Goal: Check status: Check status

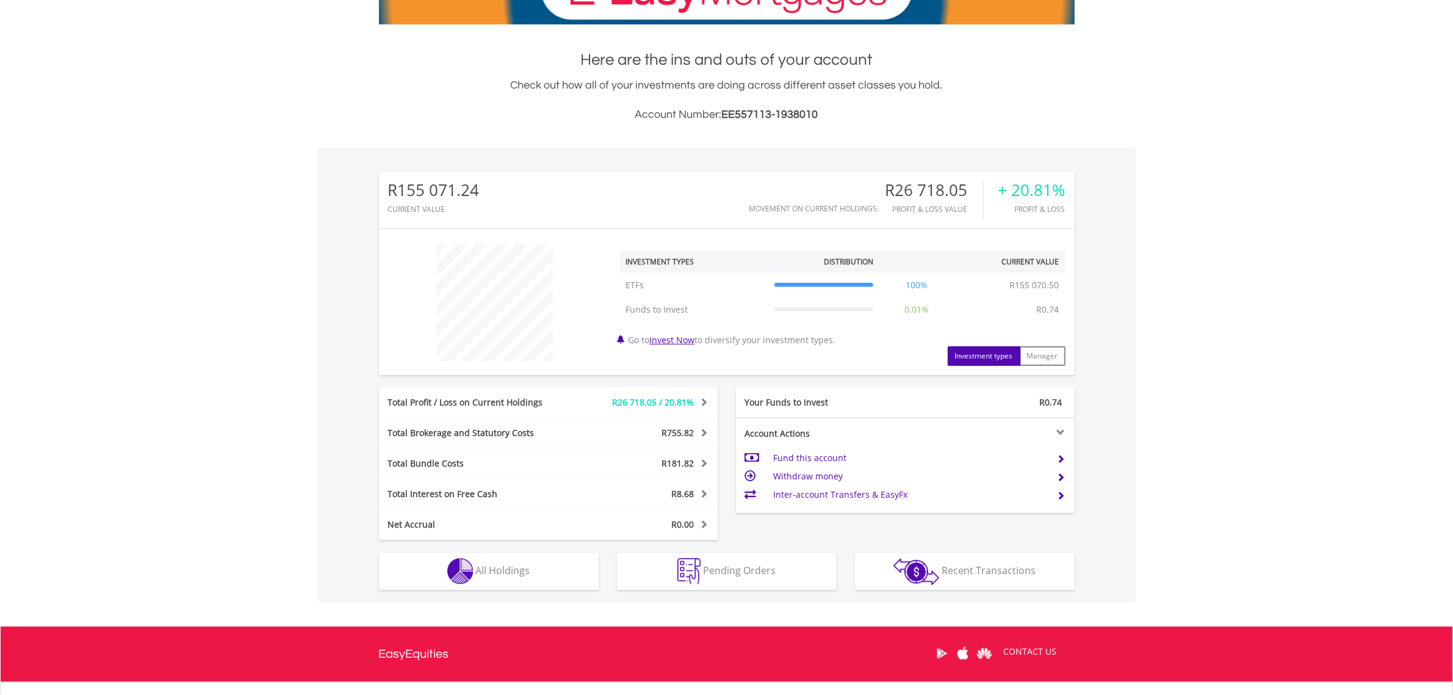
scroll to position [337, 0]
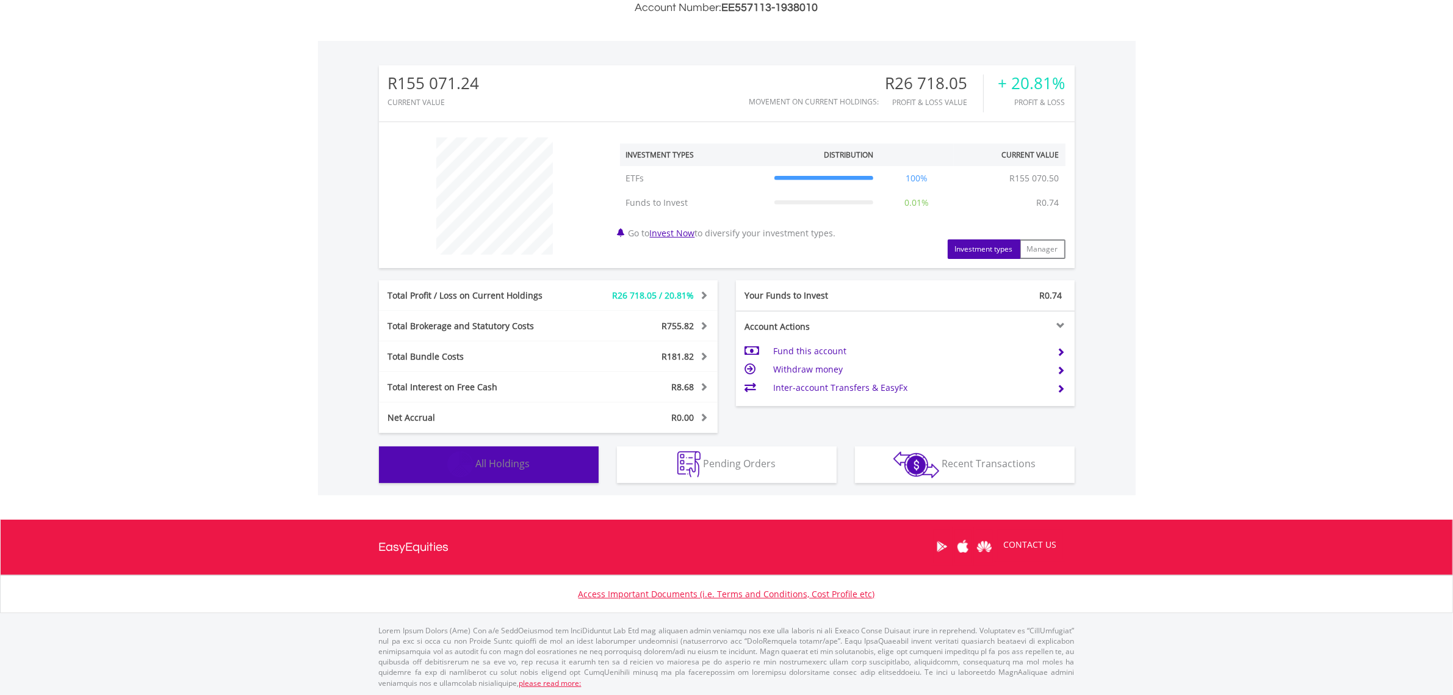
click at [530, 452] on button "Holdings All Holdings" at bounding box center [489, 464] width 220 height 37
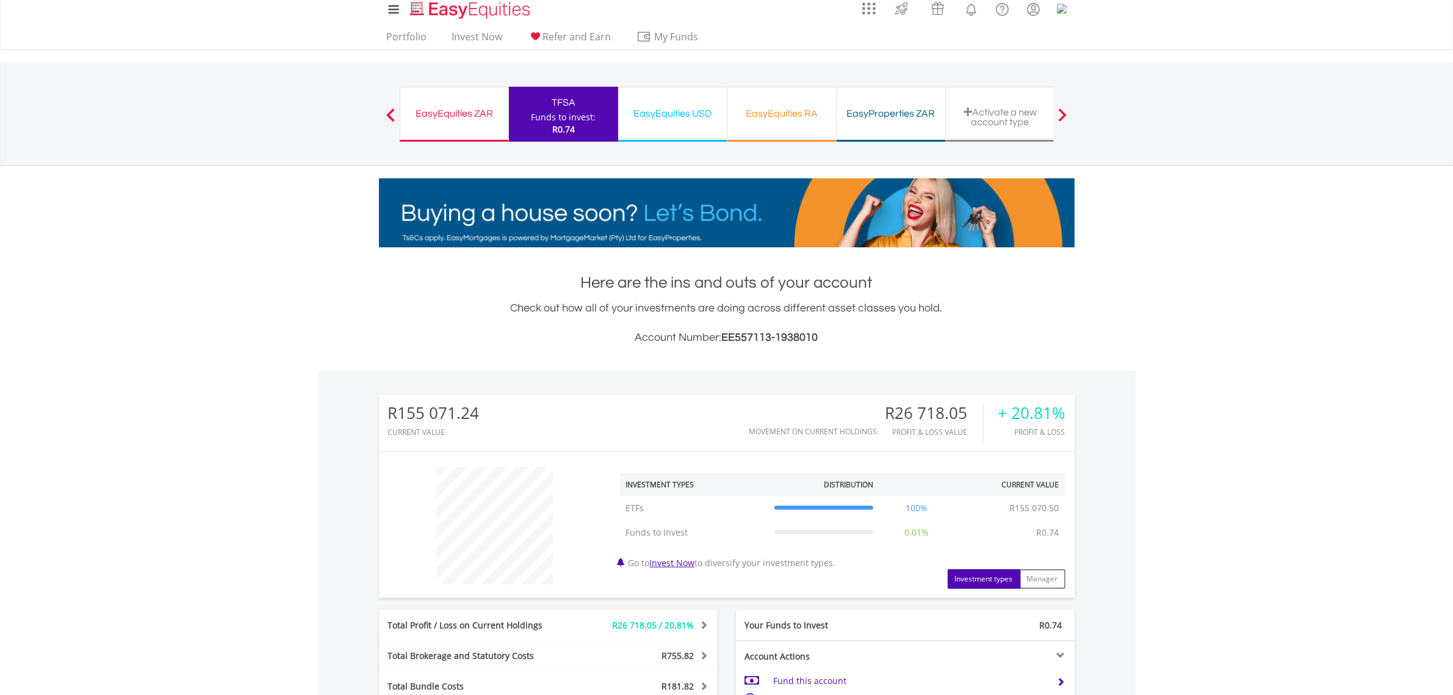
scroll to position [0, 0]
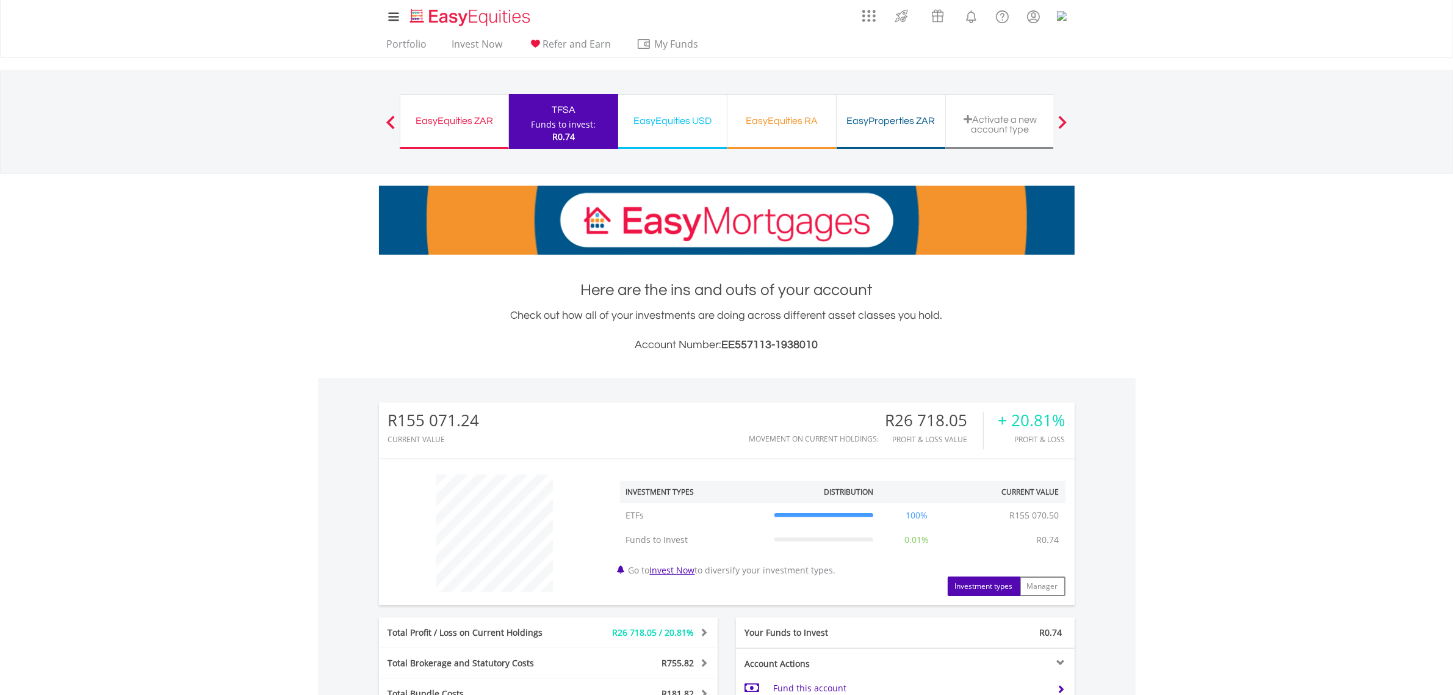
click at [441, 126] on div "EasyEquities ZAR" at bounding box center [454, 120] width 93 height 17
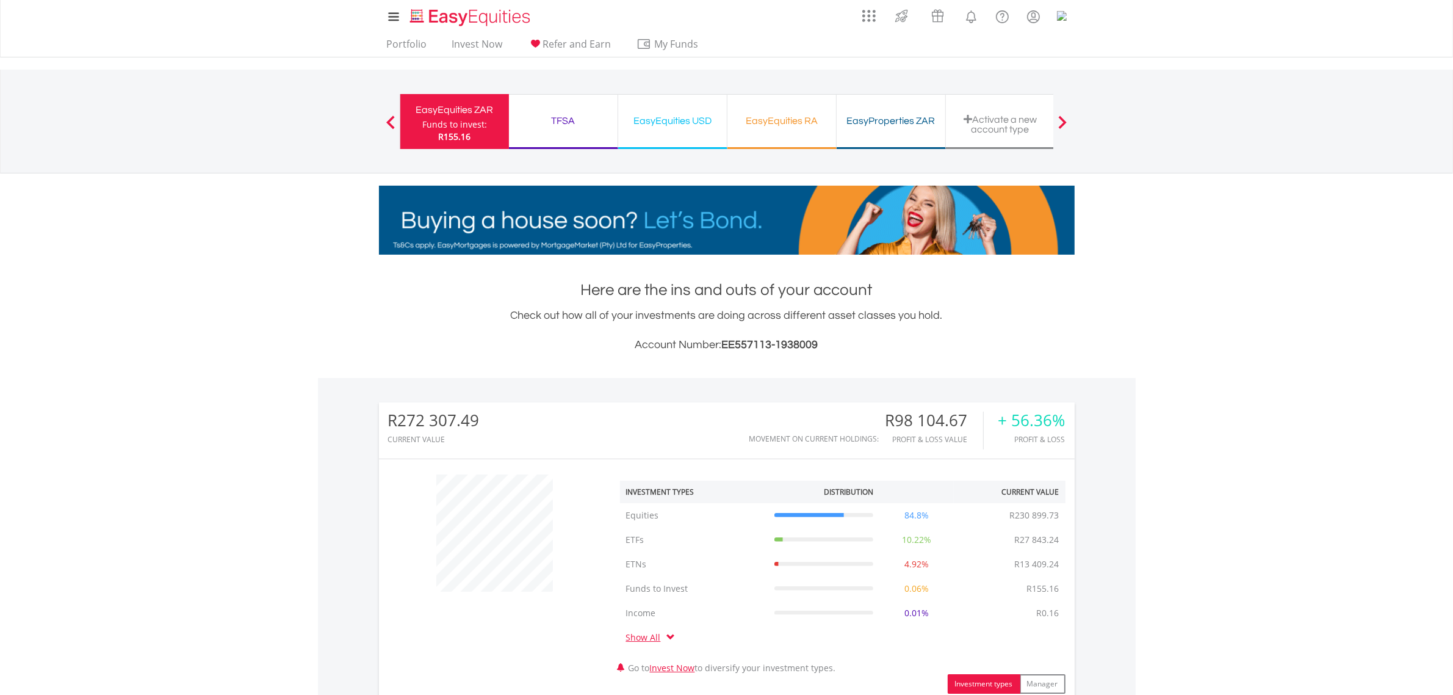
scroll to position [117, 232]
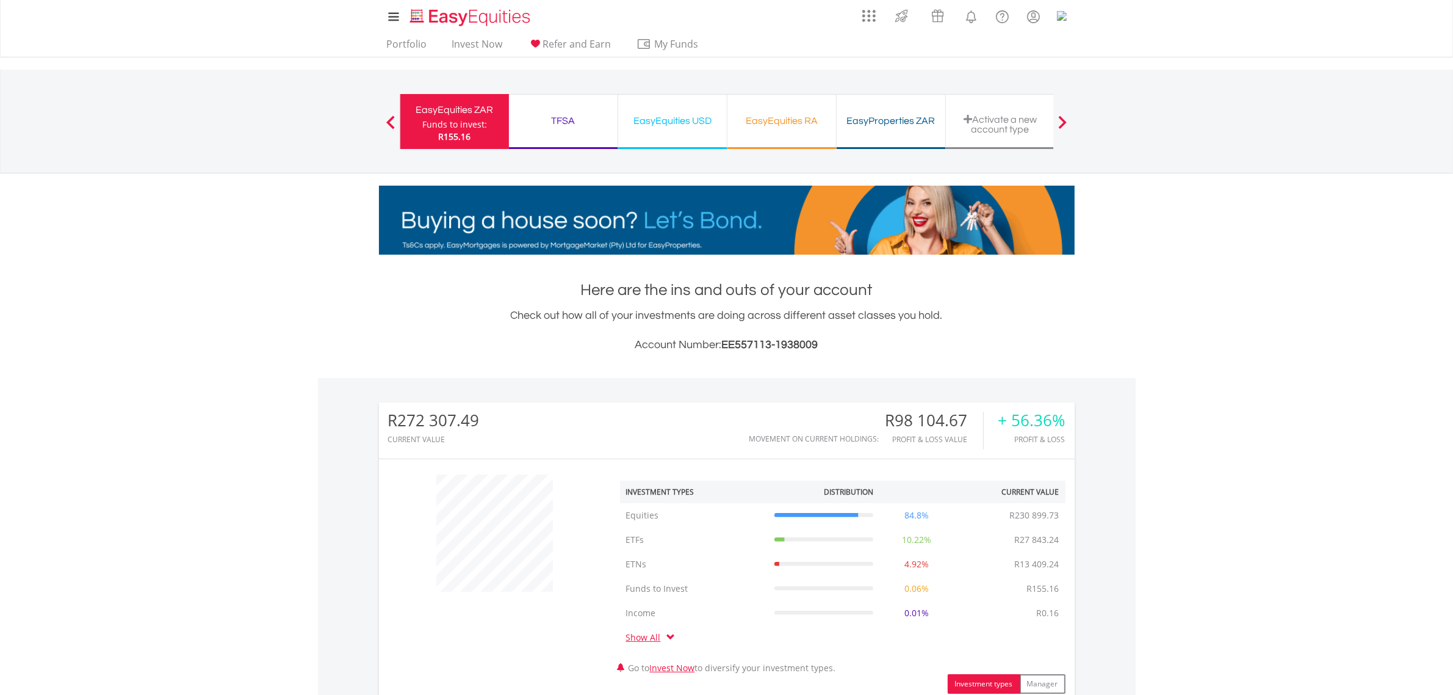
click at [572, 125] on div "TFSA" at bounding box center [563, 120] width 94 height 17
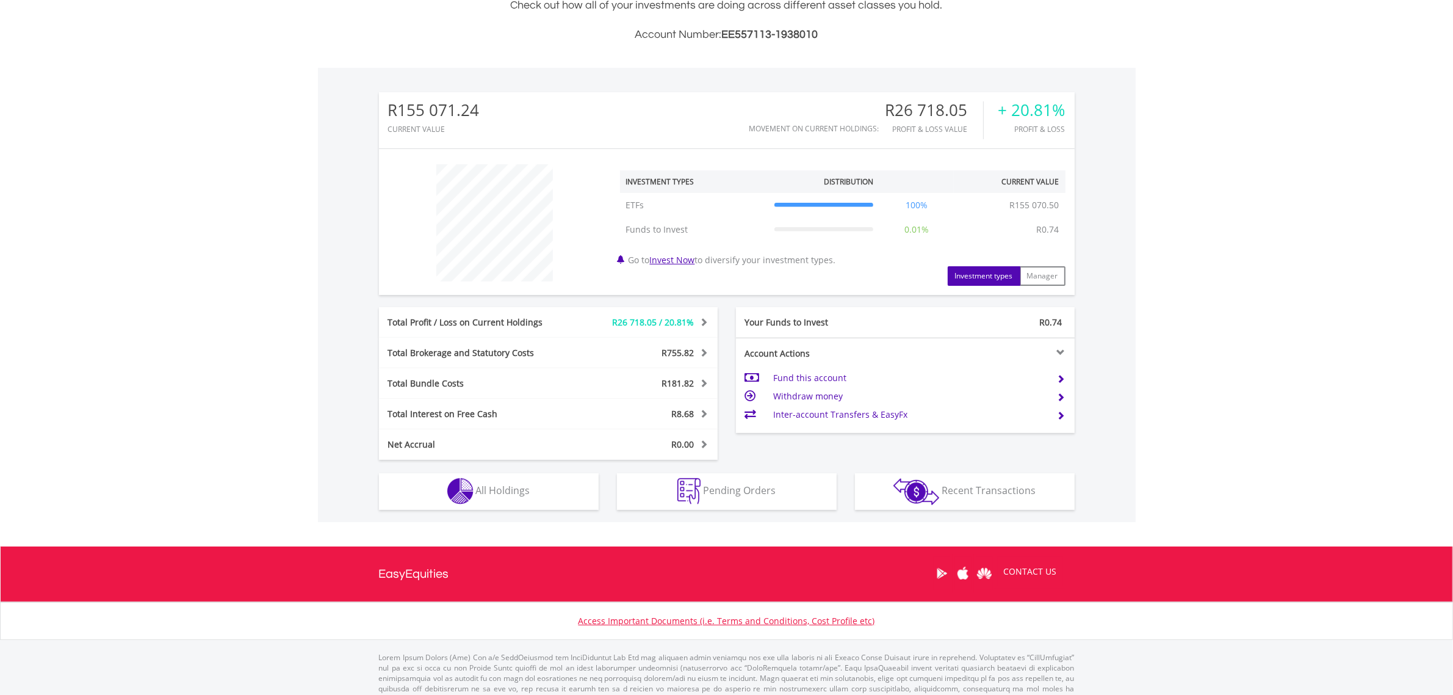
scroll to position [337, 0]
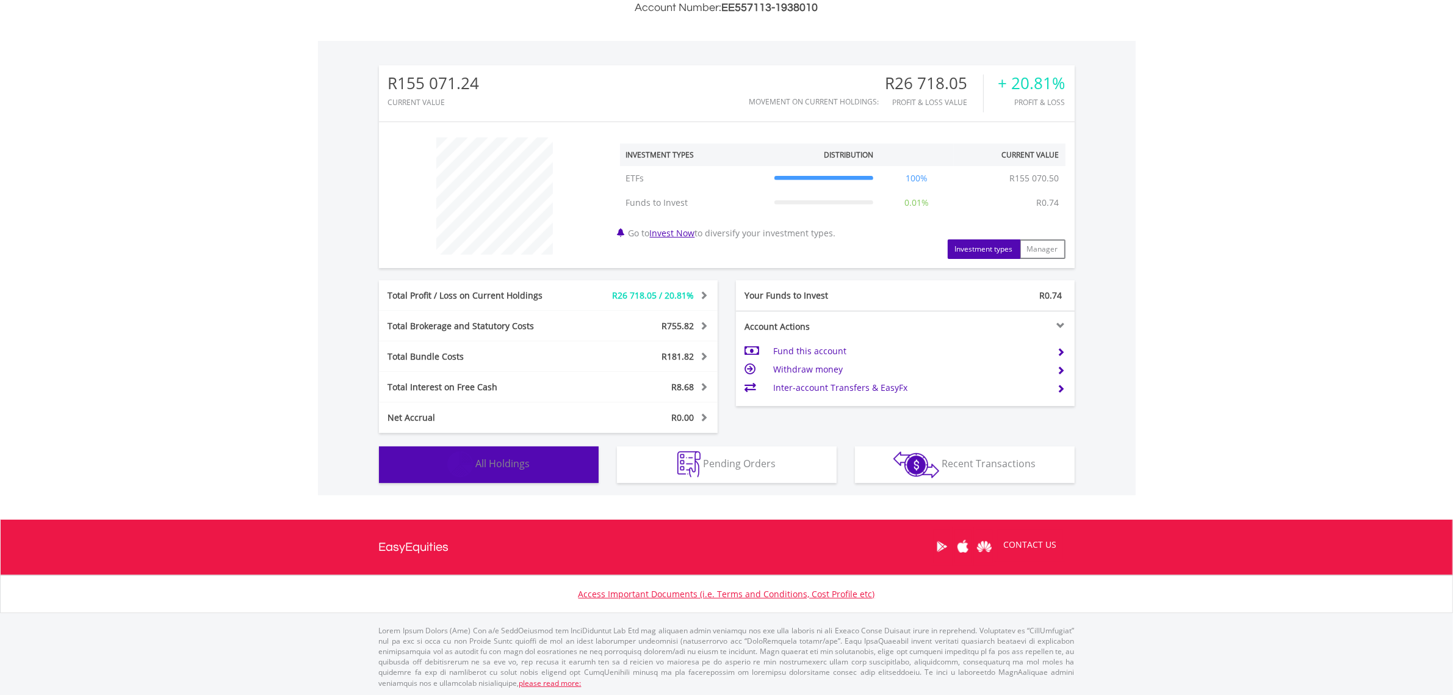
click at [524, 461] on span "All Holdings" at bounding box center [503, 463] width 54 height 13
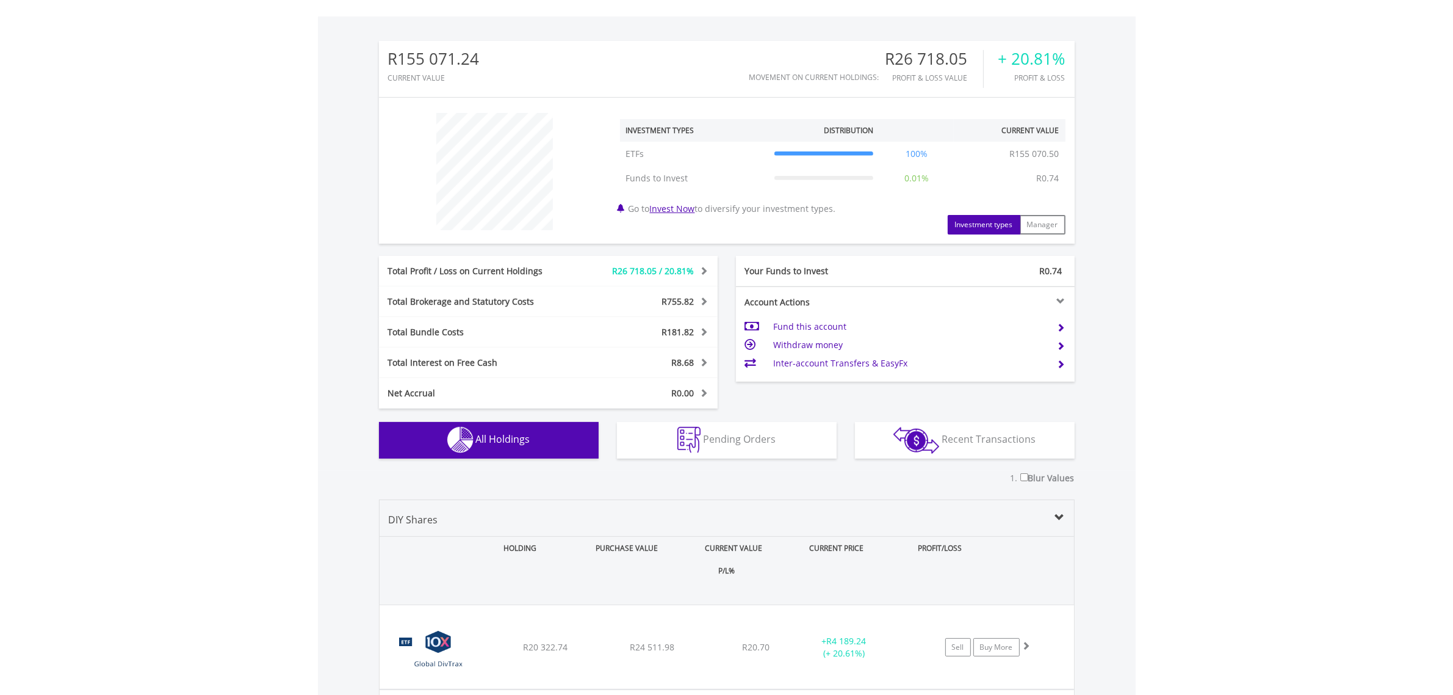
scroll to position [821, 0]
